Goal: Navigation & Orientation: Find specific page/section

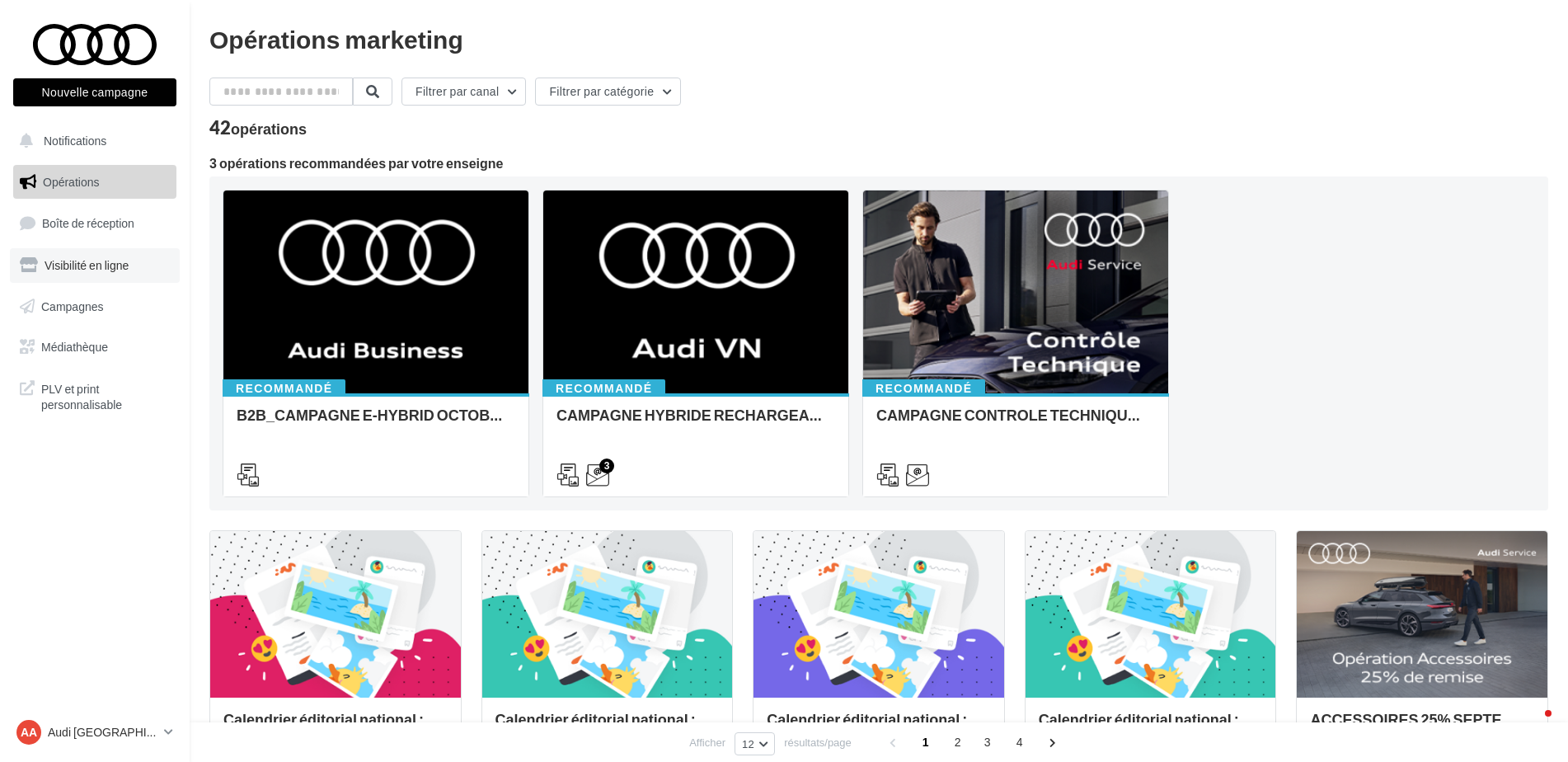
click at [58, 262] on span "Visibilité en ligne" at bounding box center [87, 265] width 84 height 14
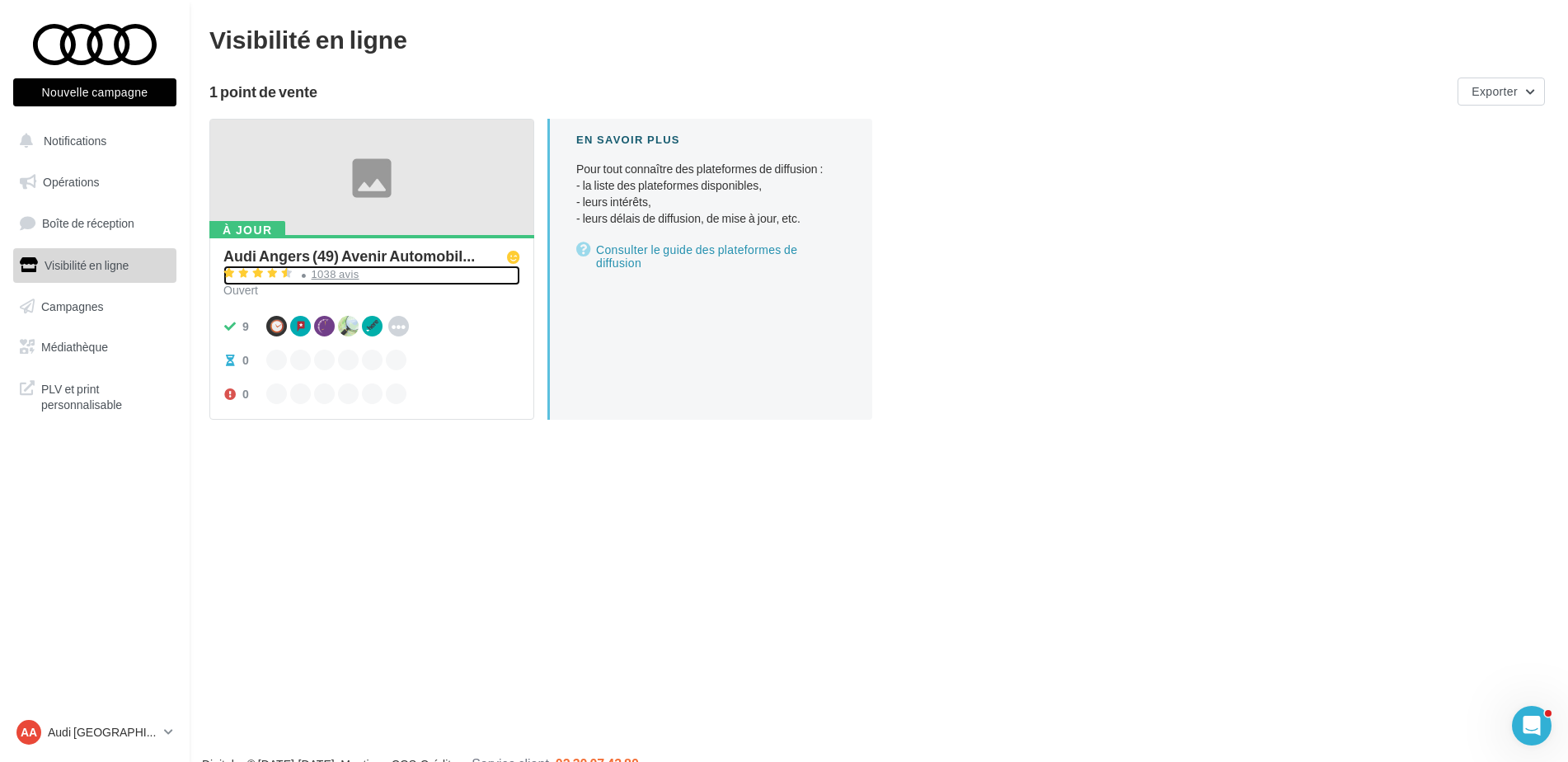
click at [330, 275] on div "1038 avis" at bounding box center [335, 274] width 47 height 11
